Goal: Check status: Check status

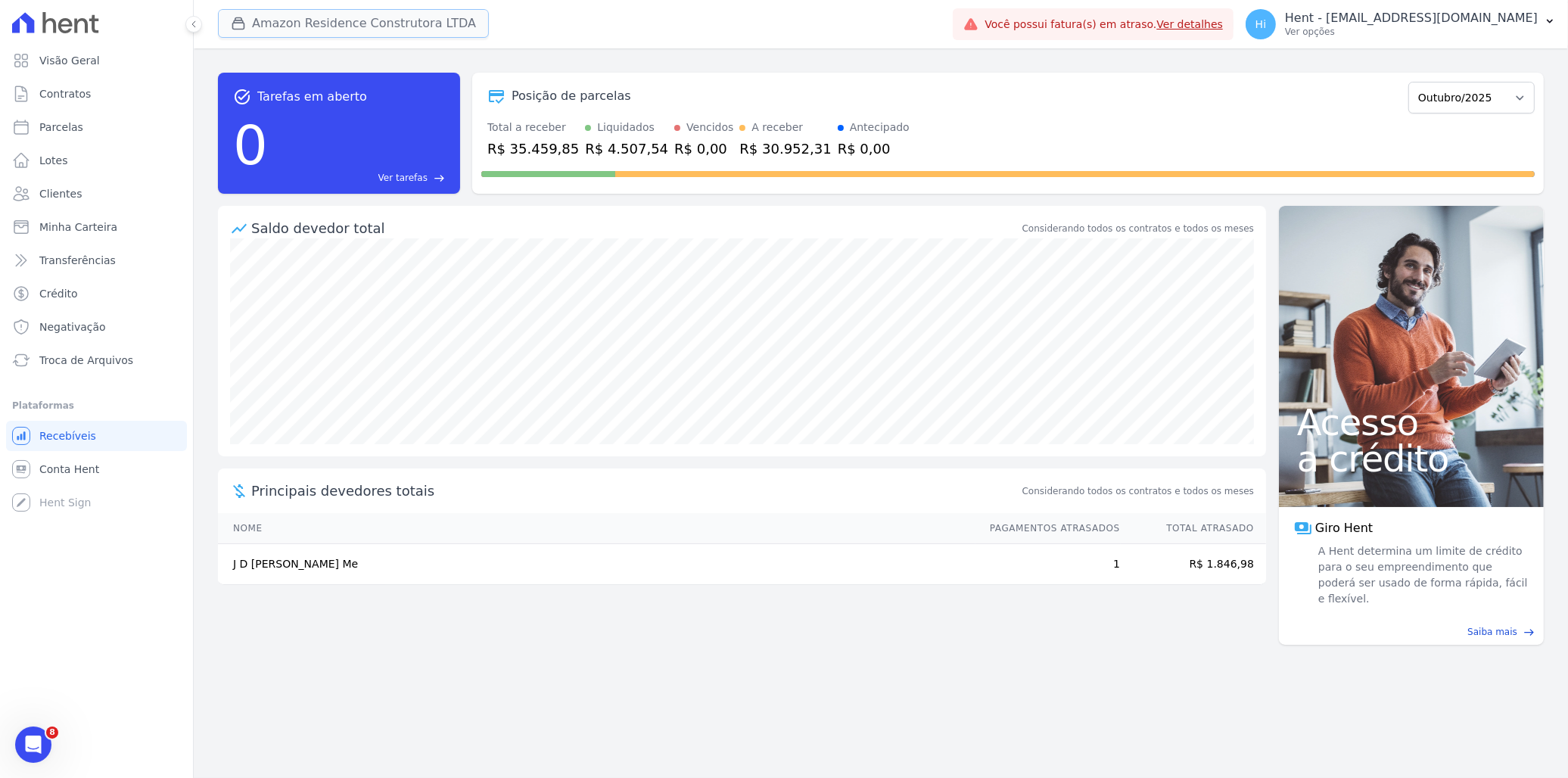
click at [365, 21] on button "Amazon Residence Construtora LTDA" at bounding box center [353, 24] width 271 height 29
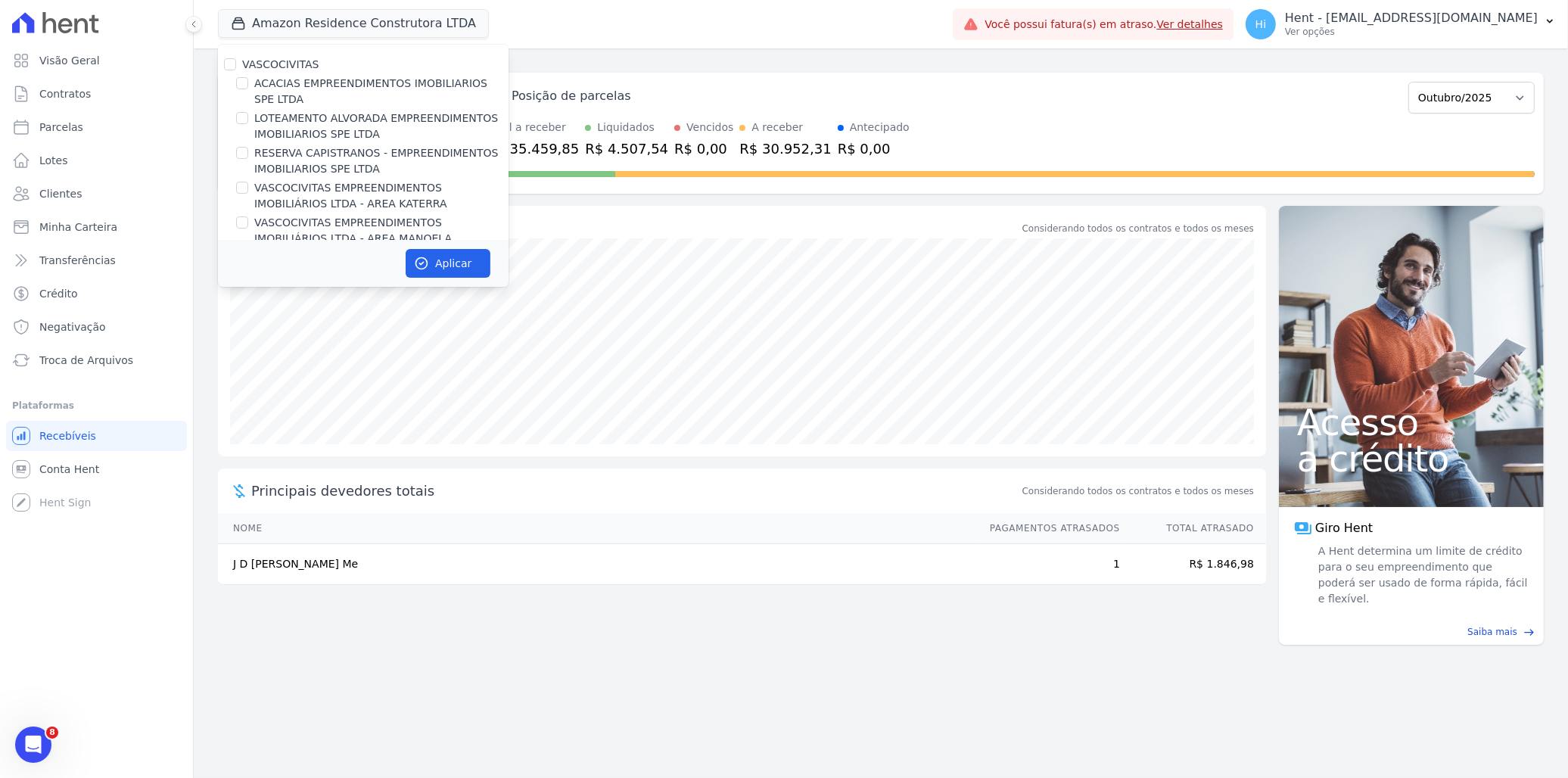
scroll to position [6708, 0]
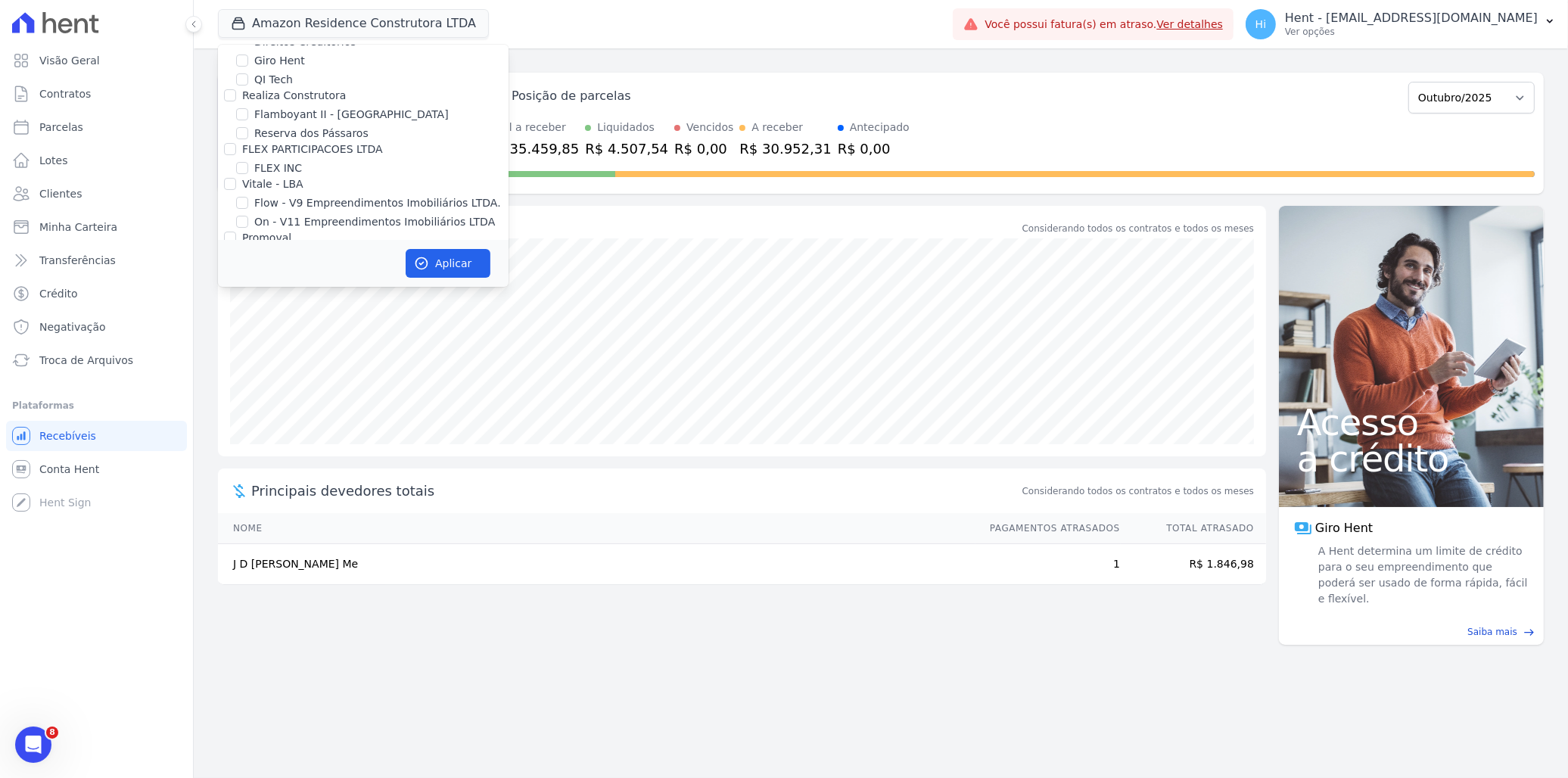
click at [319, 461] on label "HABRAS SUZANO" at bounding box center [300, 468] width 91 height 16
click at [248, 462] on input "HABRAS SUZANO" at bounding box center [242, 468] width 12 height 12
checkbox input "true"
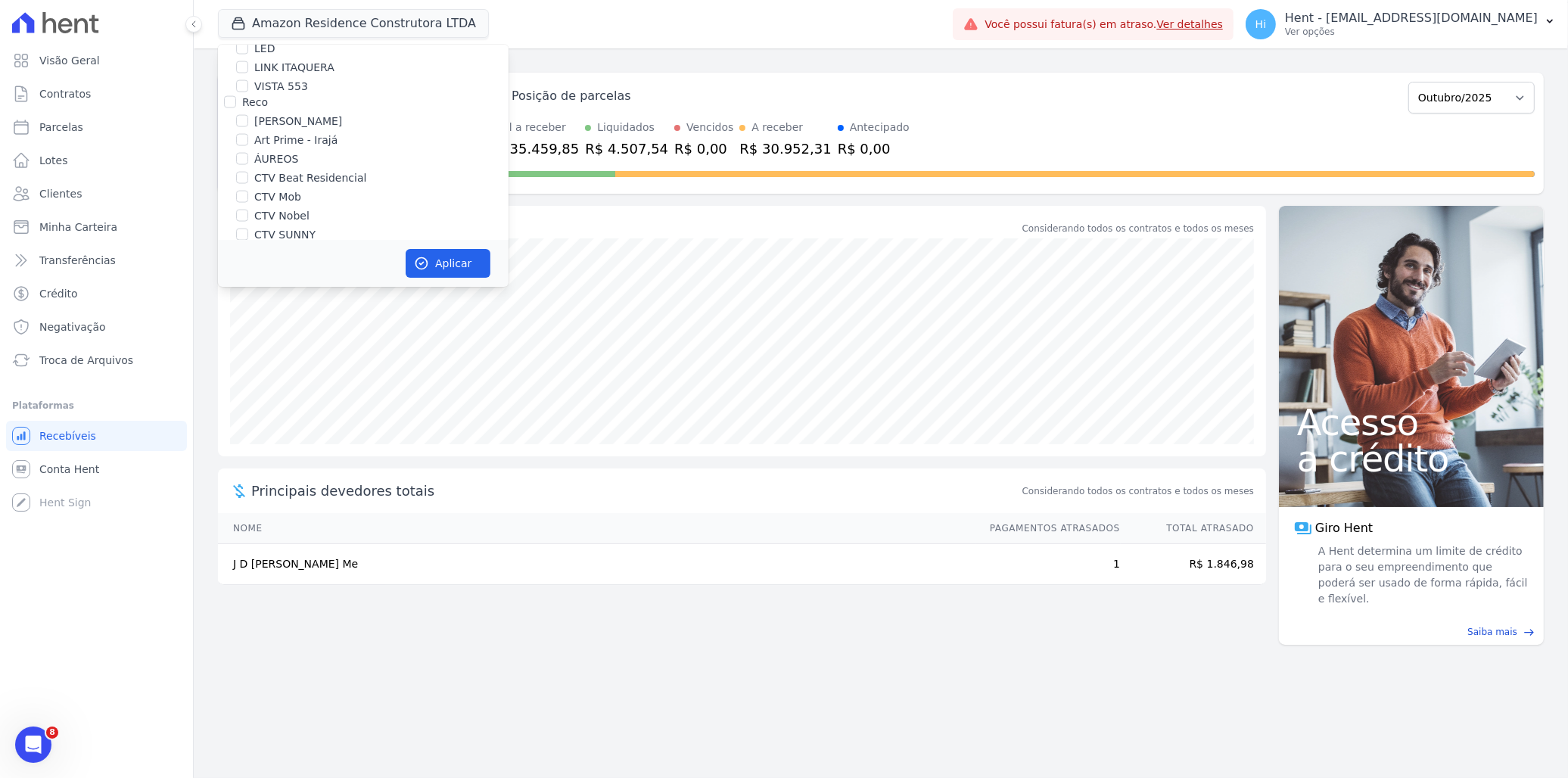
click at [319, 356] on label "Amazon Residence Construtora LTDA" at bounding box center [352, 364] width 196 height 16
click at [248, 358] on input "Amazon Residence Construtora LTDA" at bounding box center [242, 364] width 12 height 12
checkbox input "false"
click at [452, 251] on button "Aplicar" at bounding box center [448, 263] width 85 height 29
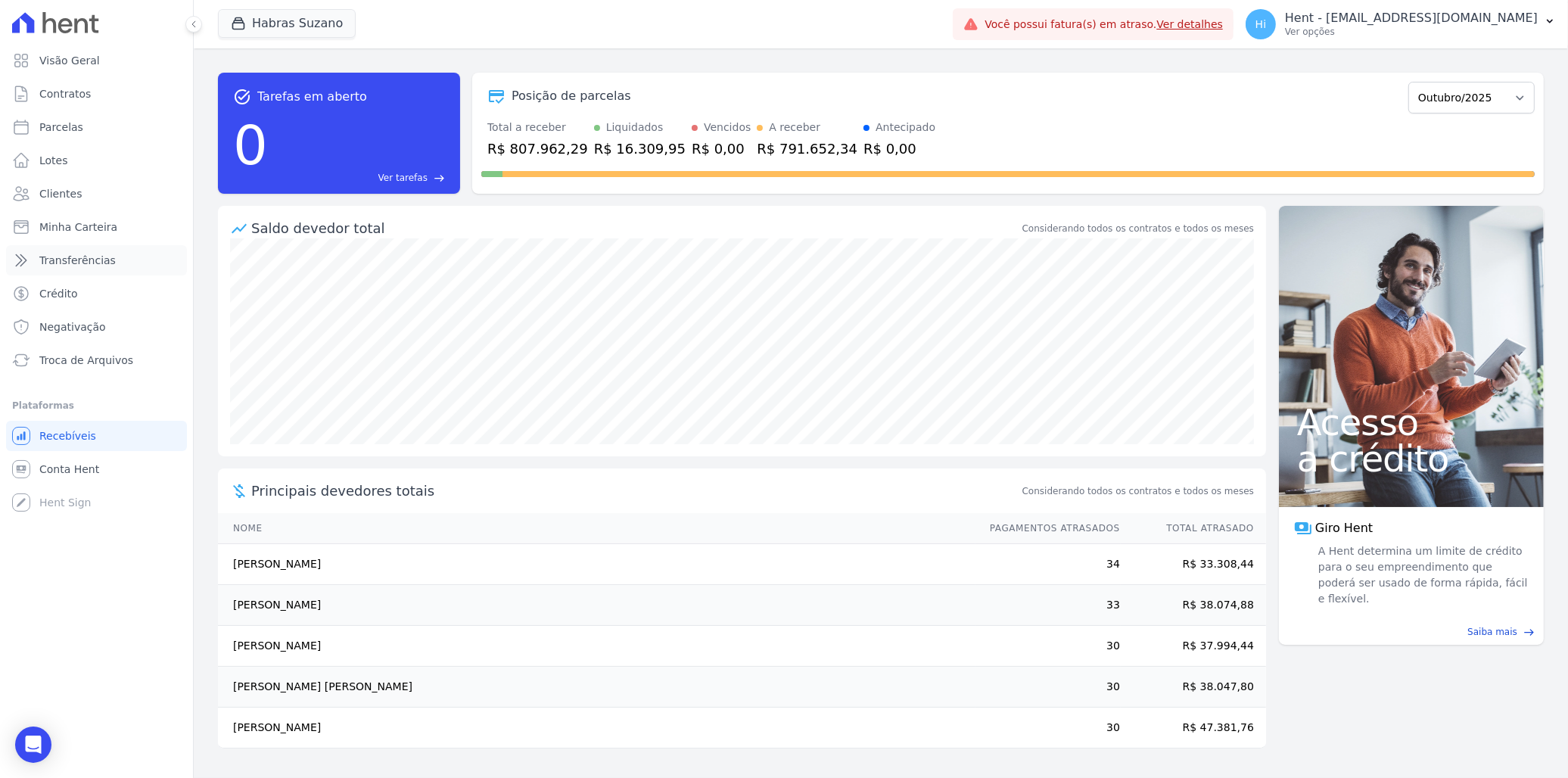
click at [89, 262] on span "Transferências" at bounding box center [77, 260] width 76 height 15
click at [64, 259] on span "Transferências" at bounding box center [77, 260] width 76 height 15
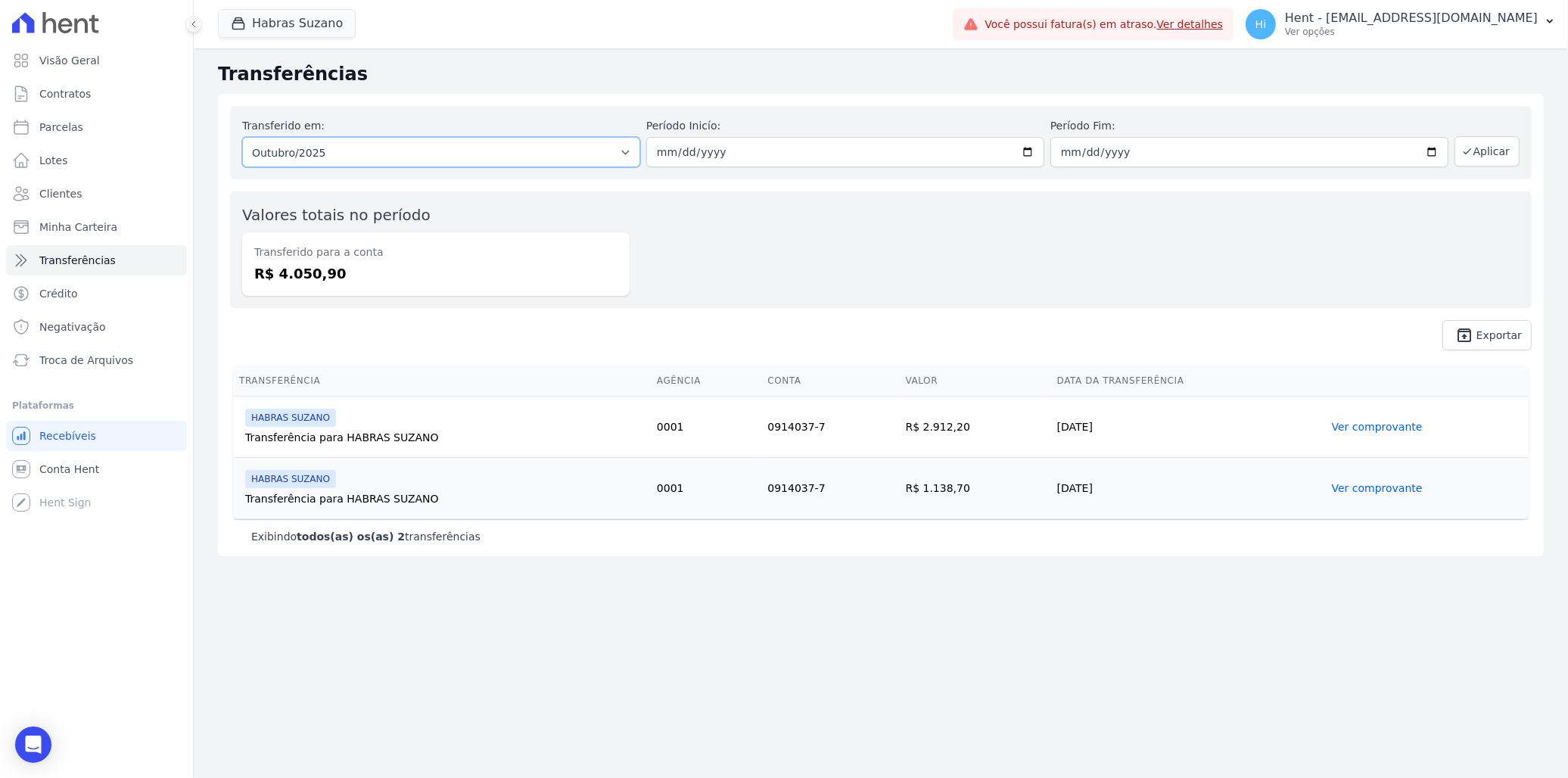
click at [602, 146] on select "Todos os meses Agosto/2025 Setembro/2025 Outubro/2025" at bounding box center [441, 152] width 398 height 30
select select "09/2025"
click at [242, 137] on select "Todos os meses Agosto/2025 Setembro/2025 Outubro/2025" at bounding box center [441, 152] width 398 height 30
click at [1465, 149] on icon "button" at bounding box center [1467, 152] width 12 height 12
